Goal: Task Accomplishment & Management: Manage account settings

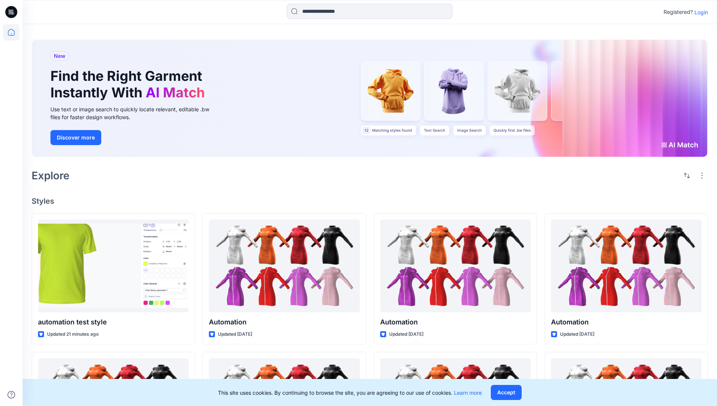
click at [699, 12] on p "Login" at bounding box center [701, 12] width 14 height 8
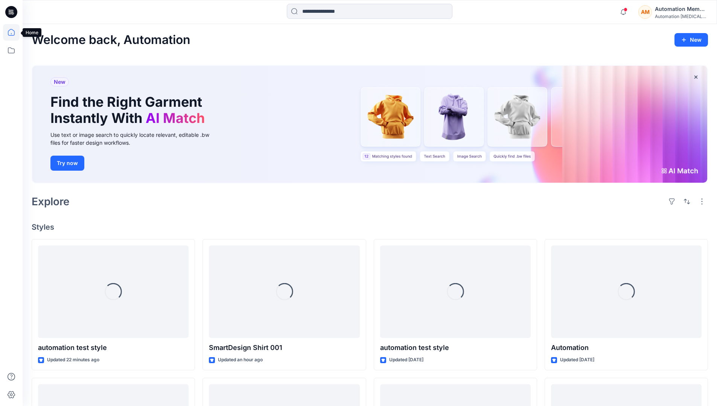
click at [13, 32] on icon at bounding box center [11, 32] width 17 height 17
click at [654, 13] on div "AM Automation Member Automation testim..." at bounding box center [672, 12] width 69 height 15
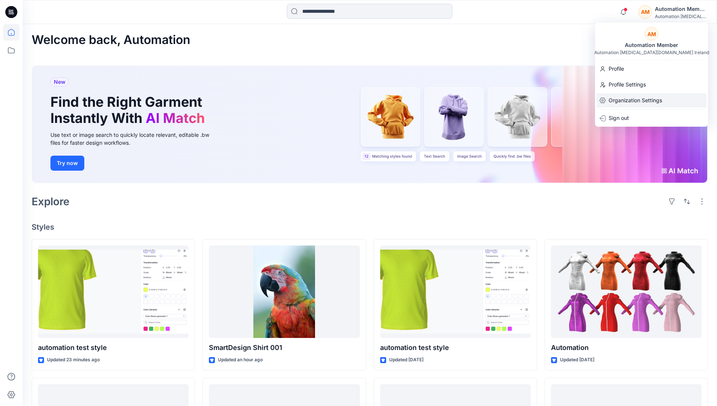
click at [634, 100] on p "Organization Settings" at bounding box center [634, 100] width 53 height 14
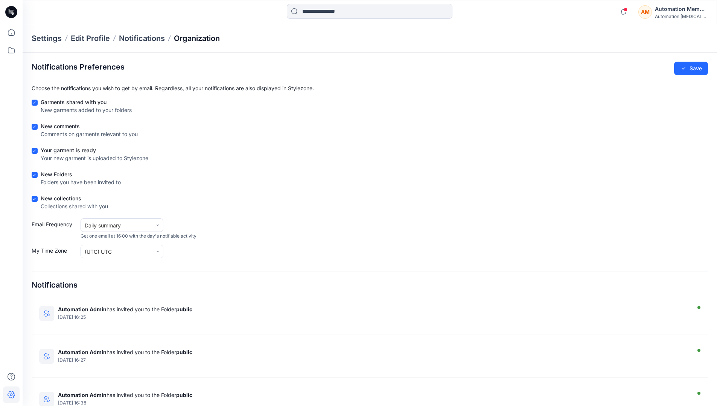
click at [195, 36] on p "Organization" at bounding box center [197, 38] width 46 height 11
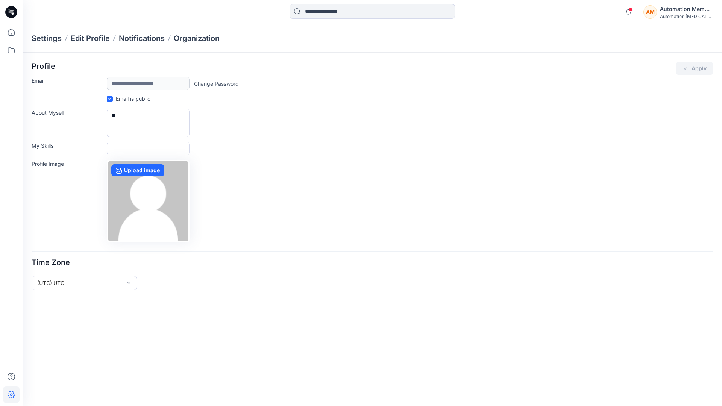
click at [659, 13] on div "AM Automation Member Automation testim..." at bounding box center [678, 12] width 69 height 15
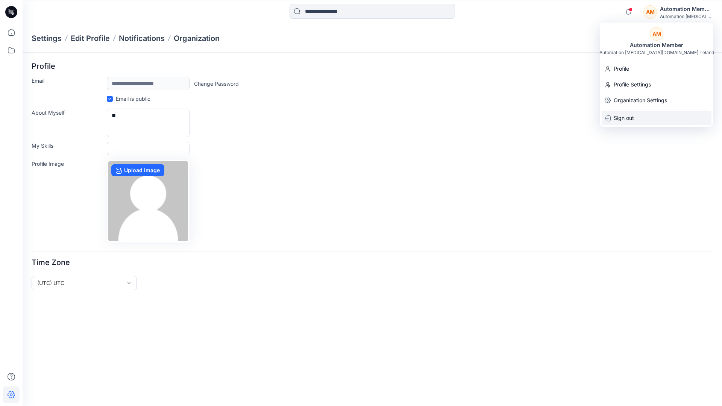
click at [643, 115] on div "Sign out" at bounding box center [657, 118] width 110 height 14
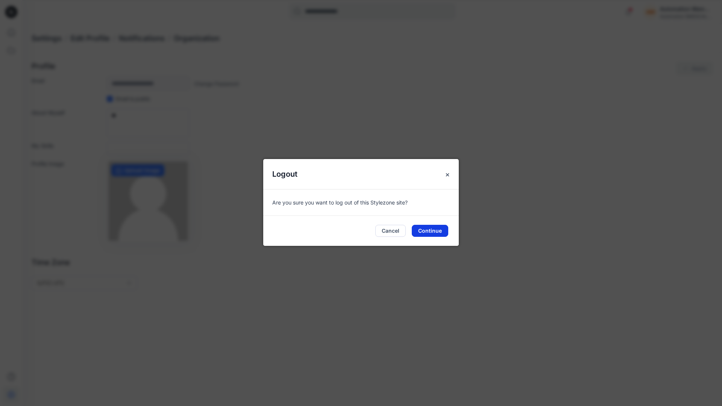
click at [420, 228] on button "Continue" at bounding box center [430, 231] width 36 height 12
